Goal: Task Accomplishment & Management: Complete application form

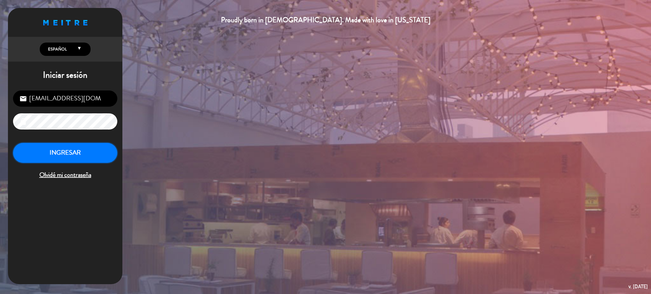
click at [73, 154] on button "INGRESAR" at bounding box center [65, 153] width 104 height 20
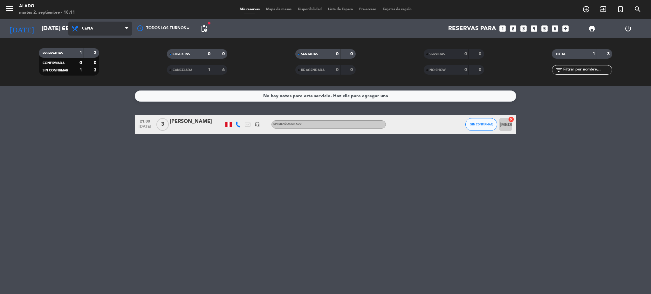
click at [85, 34] on span "Cena" at bounding box center [100, 29] width 64 height 14
click at [98, 60] on div "menu Alado martes 2. septiembre - 18:11 Mis reservas Mapa de mesas Disponibilid…" at bounding box center [325, 43] width 651 height 86
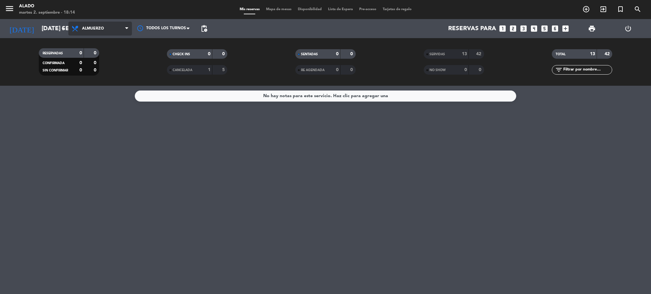
click at [91, 27] on span "Almuerzo" at bounding box center [93, 28] width 22 height 4
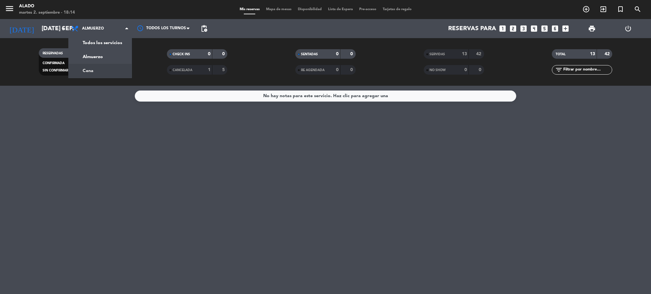
click at [96, 72] on div "menu Alado martes 2. septiembre - 18:14 Mis reservas Mapa de mesas Disponibilid…" at bounding box center [325, 43] width 651 height 86
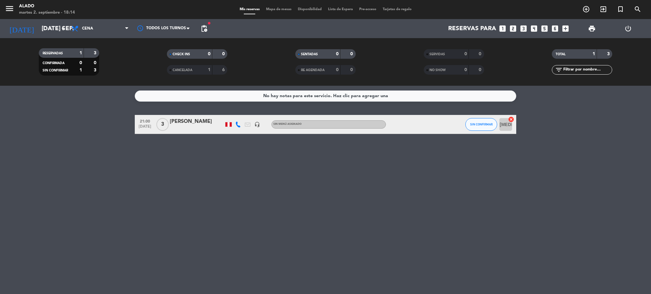
click at [41, 36] on div "[DATE] [DATE] sep. arrow_drop_down" at bounding box center [37, 28] width 64 height 19
click at [42, 37] on div "[DATE] [DATE] sep. arrow_drop_down" at bounding box center [37, 28] width 64 height 19
click at [44, 31] on input "[DATE] sep." at bounding box center [76, 28] width 77 height 13
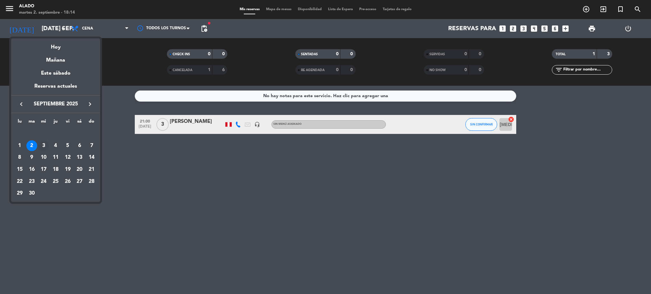
click at [45, 149] on div "3" at bounding box center [43, 146] width 11 height 11
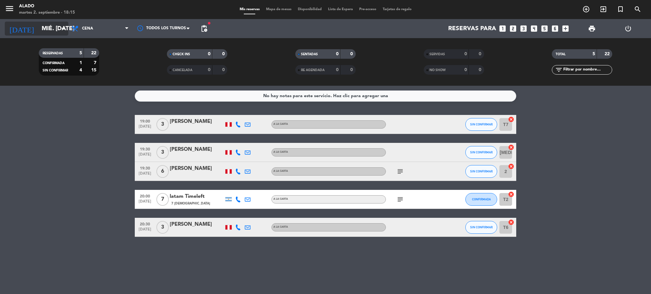
click at [52, 27] on input "mié. [DATE]" at bounding box center [76, 28] width 77 height 13
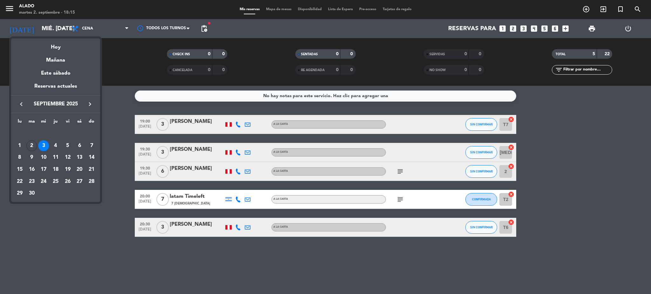
click at [55, 144] on div "4" at bounding box center [55, 146] width 11 height 11
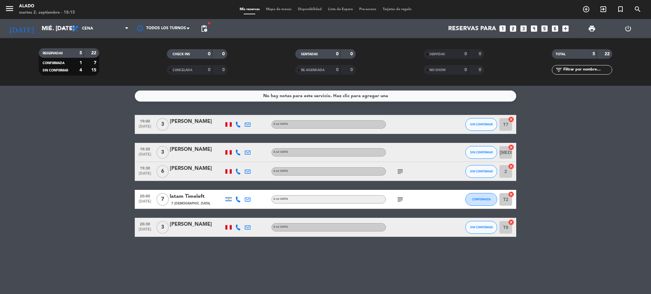
type input "[DEMOGRAPHIC_DATA] [DATE]"
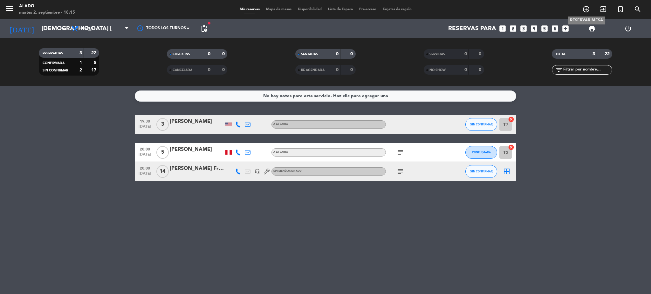
click at [583, 10] on icon "add_circle_outline" at bounding box center [587, 9] width 8 height 8
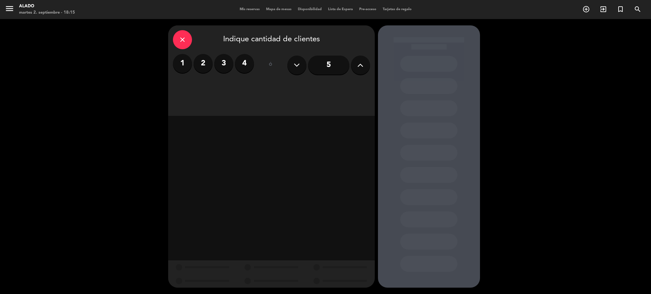
click at [204, 62] on label "2" at bounding box center [203, 63] width 19 height 19
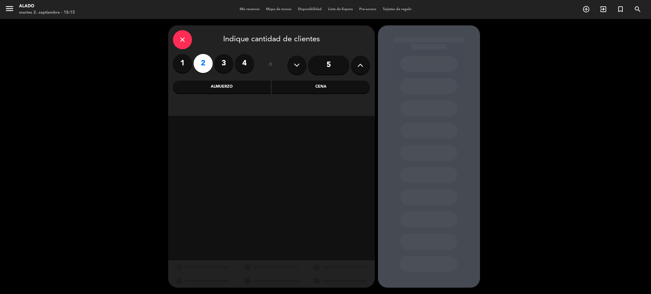
click at [340, 92] on div "Cena" at bounding box center [321, 87] width 98 height 13
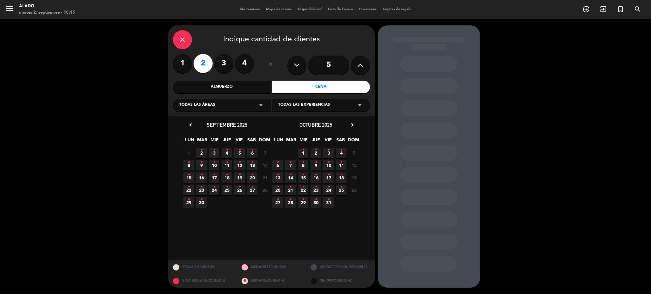
click at [224, 152] on span "4 •" at bounding box center [227, 153] width 10 height 10
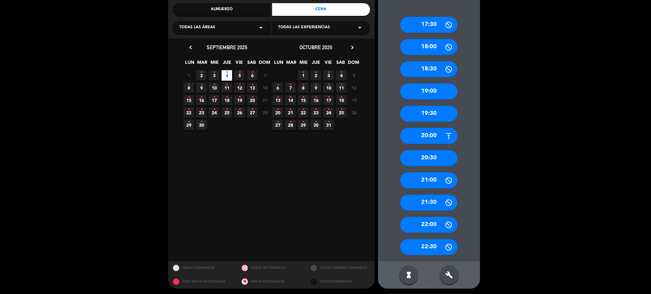
scroll to position [78, 0]
click at [436, 159] on div "20:30" at bounding box center [428, 158] width 57 height 16
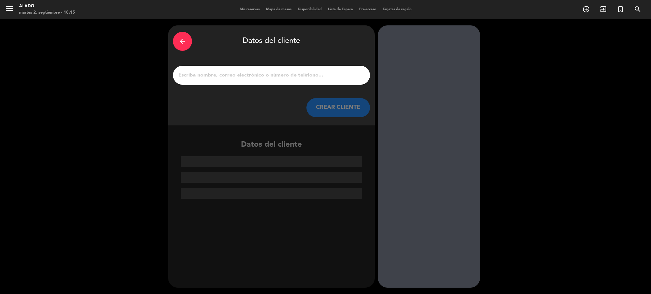
click at [293, 77] on input "1" at bounding box center [272, 75] width 188 height 9
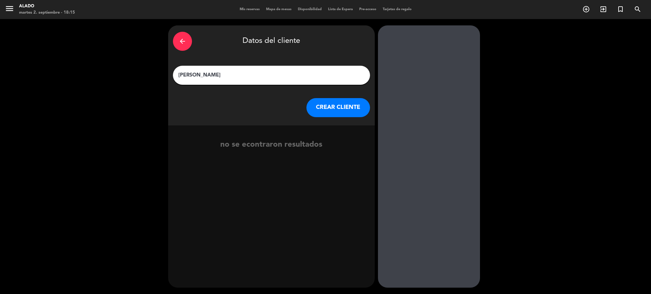
type input "[PERSON_NAME]"
click at [337, 109] on button "CREAR CLIENTE" at bounding box center [339, 107] width 64 height 19
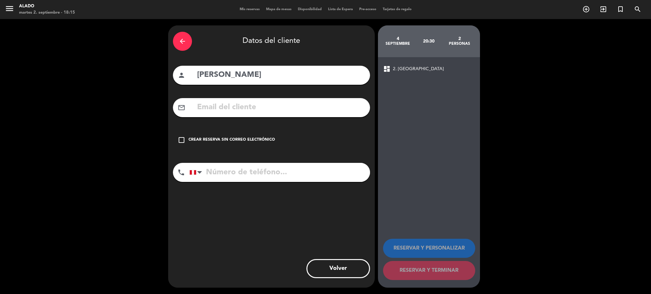
click at [201, 139] on div "Crear reserva sin correo electrónico" at bounding box center [232, 140] width 86 height 6
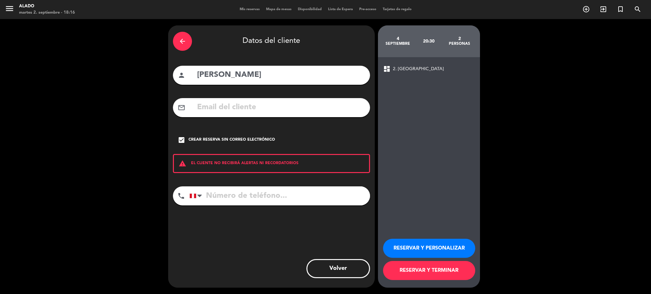
click at [456, 247] on button "RESERVAR Y PERSONALIZAR" at bounding box center [429, 248] width 92 height 19
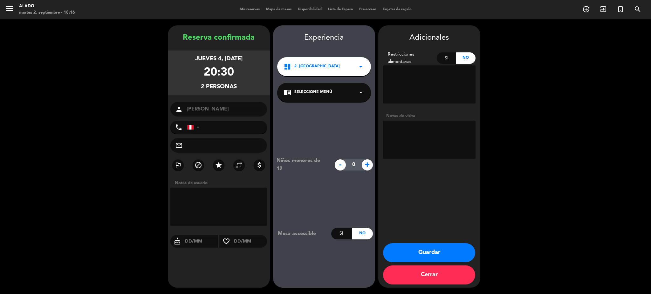
click at [424, 129] on textarea at bounding box center [429, 140] width 93 height 38
type textarea "20:15 hrs // trabajador [PERSON_NAME]"
click at [420, 256] on button "Guardar" at bounding box center [429, 253] width 92 height 19
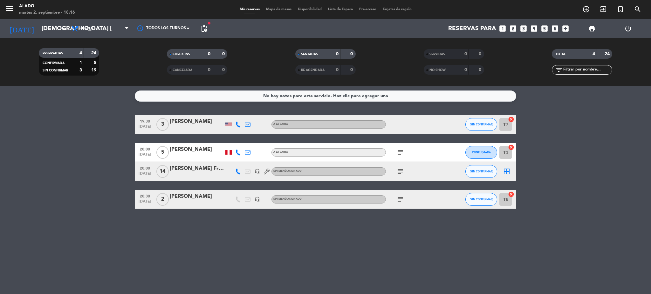
click at [401, 198] on icon "subject" at bounding box center [401, 200] width 8 height 8
click at [48, 28] on input "[DEMOGRAPHIC_DATA] [DATE]" at bounding box center [76, 28] width 77 height 13
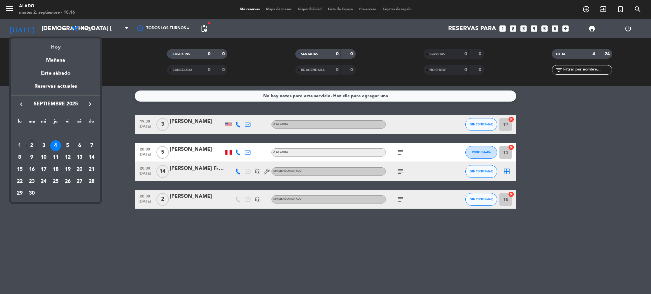
click at [57, 47] on div "Hoy" at bounding box center [55, 44] width 89 height 13
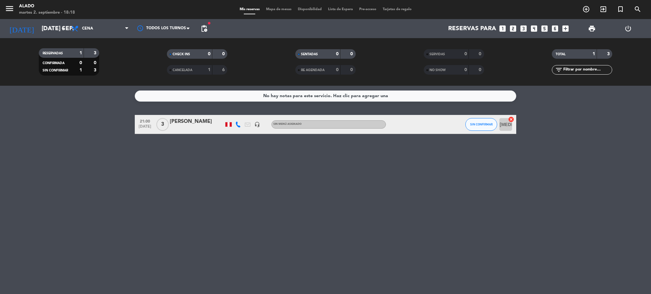
click at [148, 126] on span "[DATE]" at bounding box center [145, 128] width 16 height 7
click at [148, 135] on div "No hay notas para este servicio. Haz clic para agregar una 21:00 [DATE] Creada:…" at bounding box center [325, 190] width 651 height 209
drag, startPoint x: 45, startPoint y: 13, endPoint x: 56, endPoint y: 29, distance: 19.6
click at [56, 29] on input "[DATE] sep." at bounding box center [76, 28] width 77 height 13
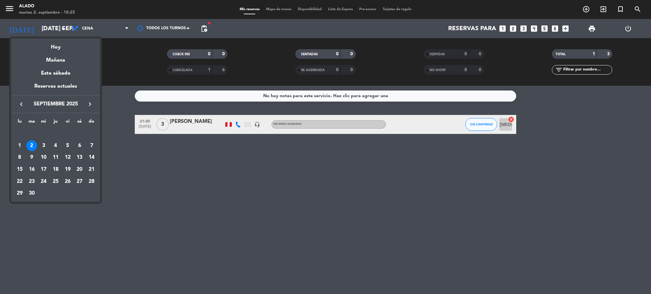
click at [98, 26] on div at bounding box center [325, 147] width 651 height 294
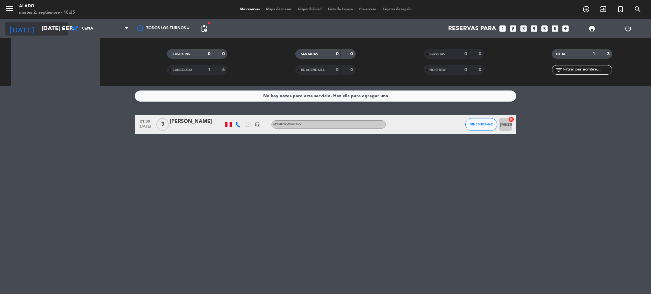
click at [43, 28] on input "[DATE] sep." at bounding box center [76, 28] width 77 height 13
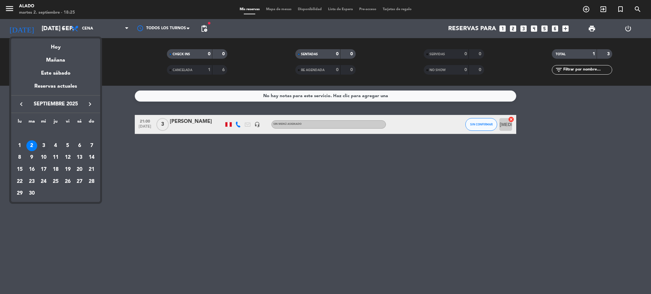
click at [44, 141] on div "3" at bounding box center [43, 146] width 11 height 11
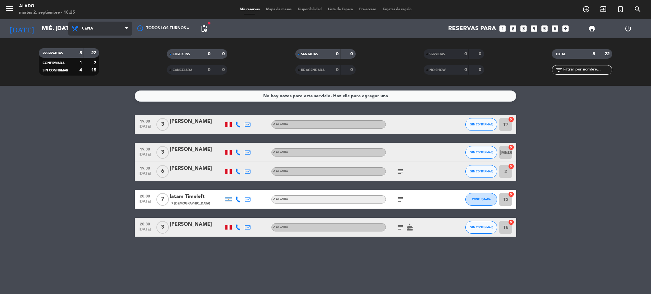
click at [90, 32] on span "Cena" at bounding box center [100, 29] width 64 height 14
click at [98, 55] on div "menu Alado martes 2. septiembre - 18:25 Mis reservas Mapa de mesas Disponibilid…" at bounding box center [325, 43] width 651 height 86
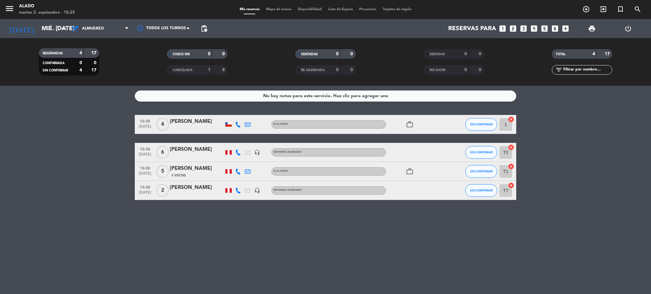
click at [238, 154] on icon at bounding box center [238, 153] width 6 height 6
click at [46, 29] on input "mié. [DATE]" at bounding box center [76, 28] width 77 height 13
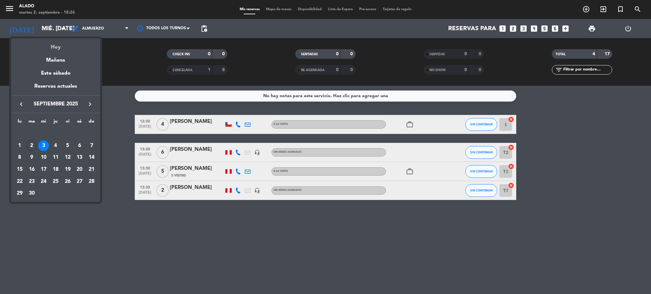
click at [54, 47] on div "Hoy" at bounding box center [55, 44] width 89 height 13
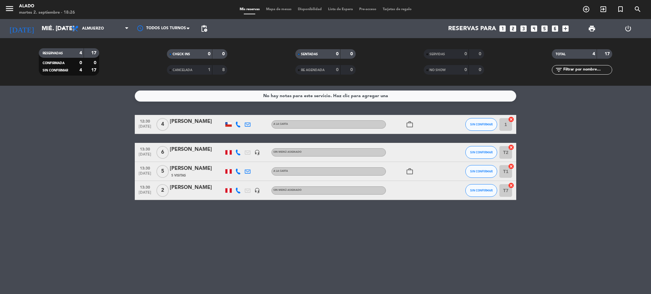
type input "[DATE] sep."
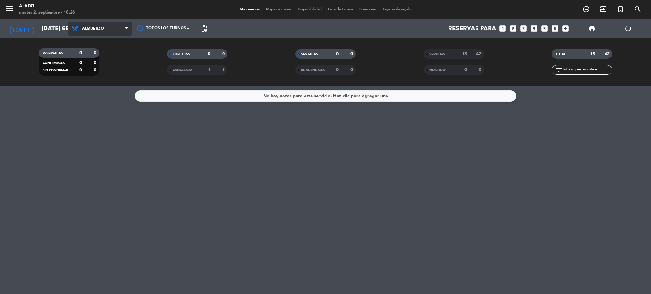
click at [99, 24] on span "Almuerzo" at bounding box center [100, 29] width 64 height 14
click at [100, 69] on div "menu Alado martes 2. septiembre - 18:26 Mis reservas Mapa de mesas Disponibilid…" at bounding box center [325, 43] width 651 height 86
